Goal: Task Accomplishment & Management: Manage account settings

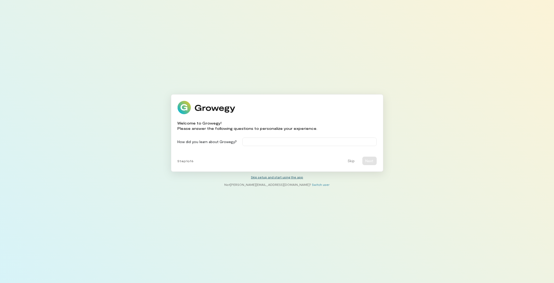
click at [280, 178] on link "Skip setup and start using the app" at bounding box center [277, 177] width 52 height 4
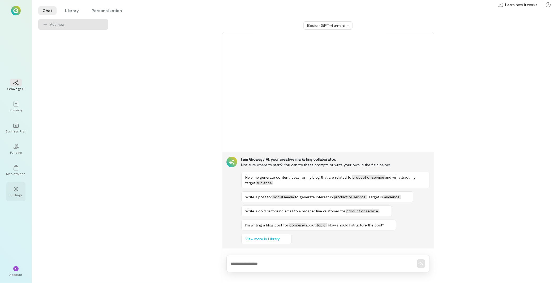
click at [25, 188] on div "Settings" at bounding box center [15, 191] width 19 height 19
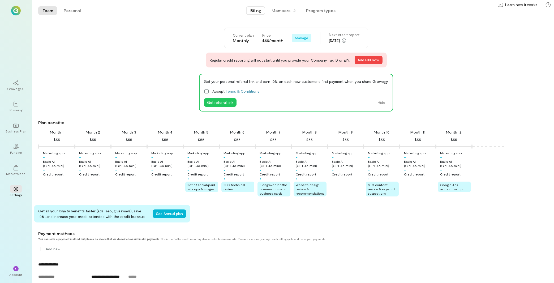
click at [303, 37] on span "Manage" at bounding box center [301, 37] width 13 height 5
click at [308, 57] on link "Cancel plan" at bounding box center [313, 60] width 41 height 11
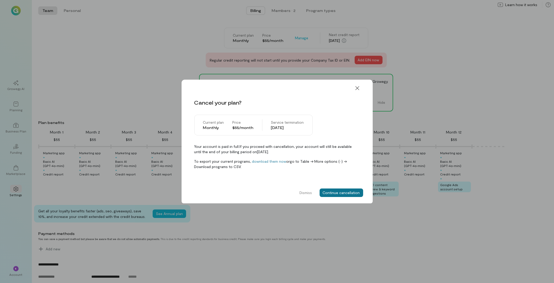
click at [332, 194] on button "Continue cancellation" at bounding box center [341, 192] width 44 height 8
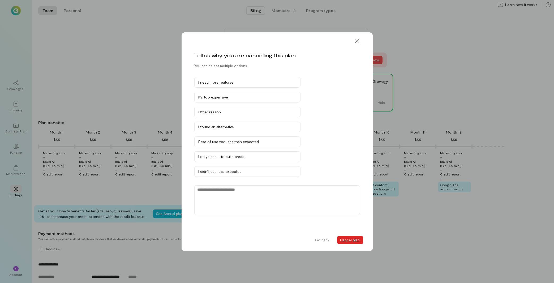
click at [352, 239] on button "Cancel plan" at bounding box center [350, 240] width 26 height 8
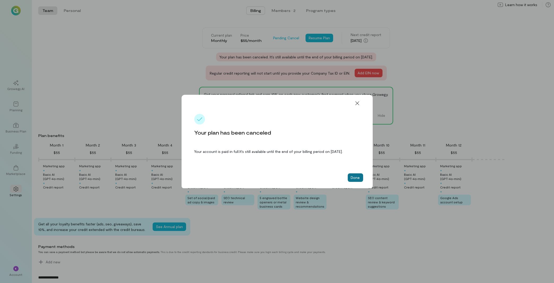
click at [363, 177] on button "Done" at bounding box center [355, 177] width 15 height 8
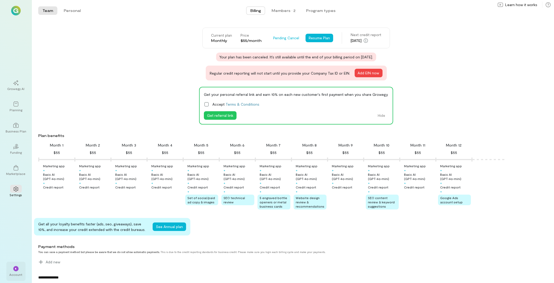
click at [20, 274] on div "Account" at bounding box center [16, 274] width 13 height 4
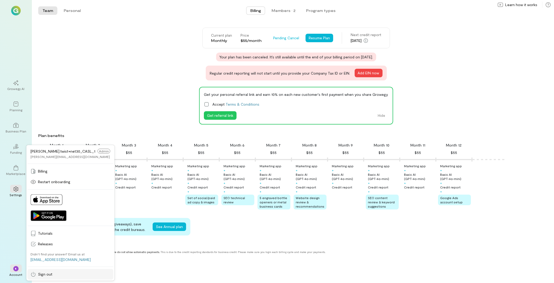
click at [56, 276] on span "Sign out" at bounding box center [74, 273] width 72 height 5
